Goal: Obtain resource: Obtain resource

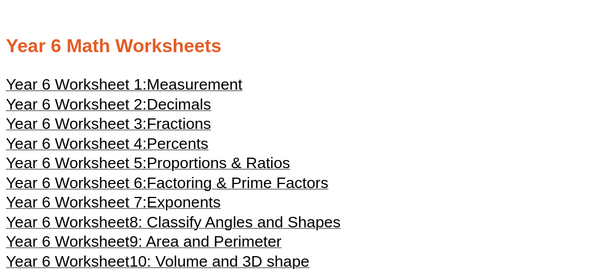
scroll to position [1931, 0]
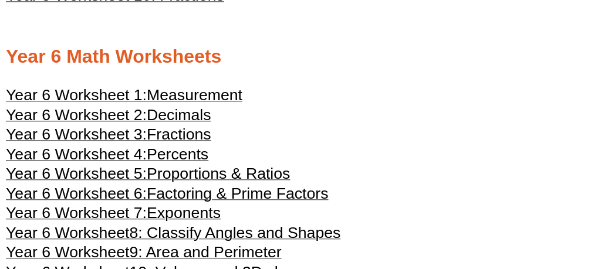
click at [121, 93] on span "Year 6 Worksheet 1:" at bounding box center [76, 95] width 141 height 18
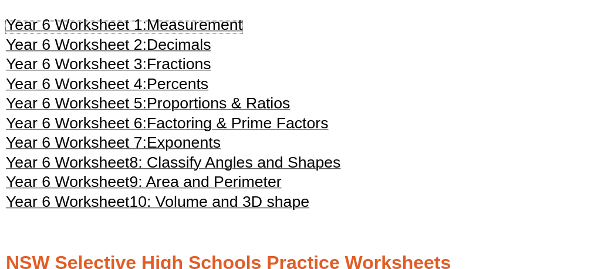
scroll to position [1990, 0]
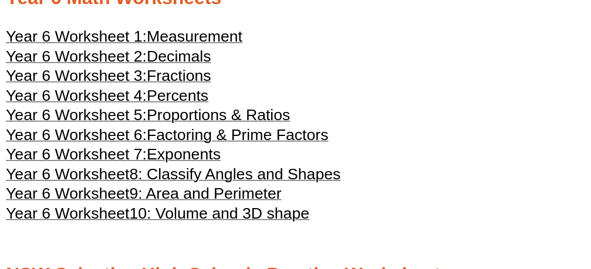
click at [177, 55] on span "Decimals" at bounding box center [179, 57] width 65 height 18
click at [171, 77] on span "Fractions" at bounding box center [179, 76] width 65 height 18
click at [181, 97] on span "Percents" at bounding box center [178, 96] width 62 height 18
click at [172, 174] on span "8: Classify Angles and Shapes" at bounding box center [234, 174] width 211 height 18
click at [205, 195] on span "9: Area and Perimeter" at bounding box center [205, 194] width 152 height 18
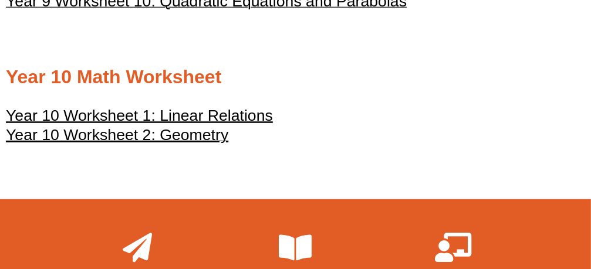
scroll to position [3574, 0]
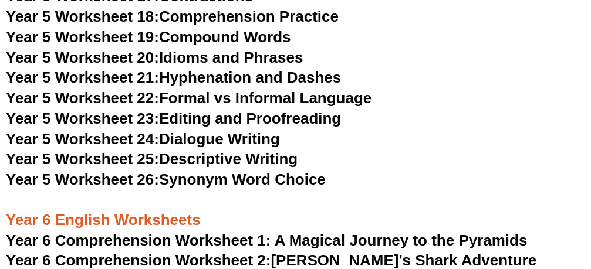
scroll to position [5862, 0]
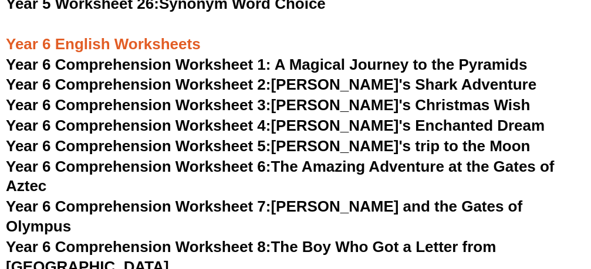
click at [169, 62] on span "Year 6 Comprehension Worksheet 1: A Magical Journey to the Pyramids" at bounding box center [267, 65] width 522 height 18
click at [181, 81] on span "Year 6 Comprehension Worksheet 2:" at bounding box center [138, 85] width 265 height 18
click at [192, 104] on span "Year 6 Comprehension Worksheet 3:" at bounding box center [138, 105] width 265 height 18
click at [204, 125] on span "Year 6 Comprehension Worksheet 4:" at bounding box center [138, 126] width 265 height 18
click at [189, 143] on span "Year 6 Comprehension Worksheet 5:" at bounding box center [138, 146] width 265 height 18
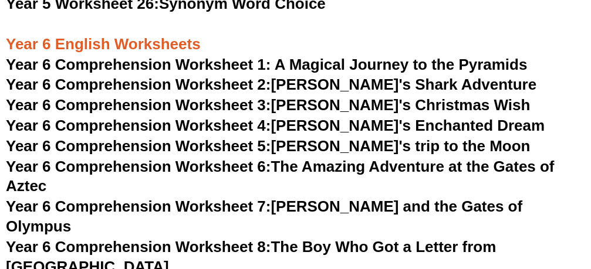
click at [112, 165] on span "Year 6 Comprehension Worksheet 6:" at bounding box center [138, 167] width 265 height 18
